Goal: Check status

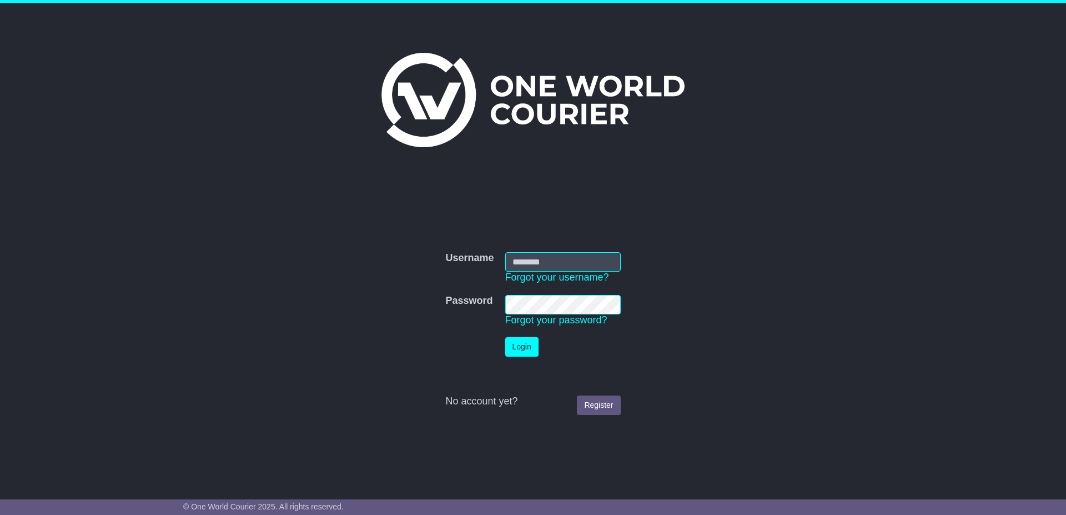
type input "**********"
click at [519, 345] on button "Login" at bounding box center [521, 346] width 33 height 19
